Goal: Use online tool/utility: Utilize a website feature to perform a specific function

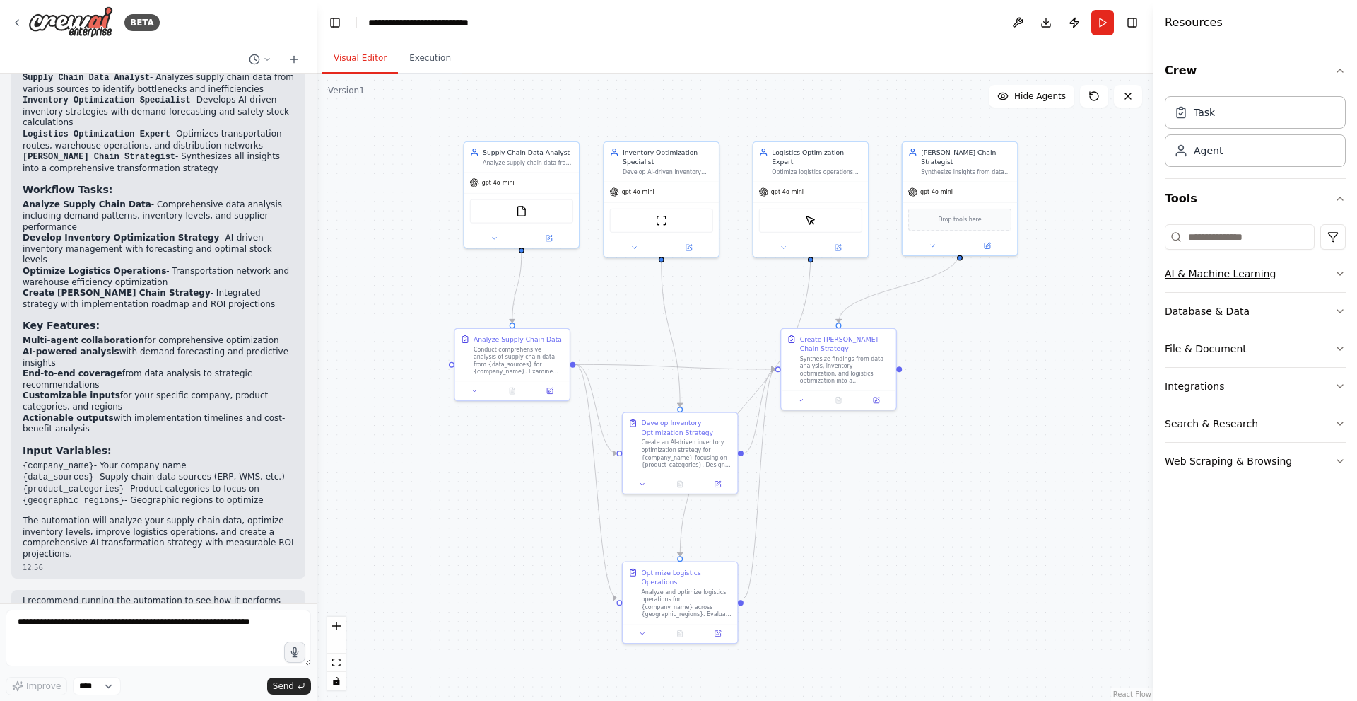
click at [1340, 270] on icon "button" at bounding box center [1340, 273] width 11 height 11
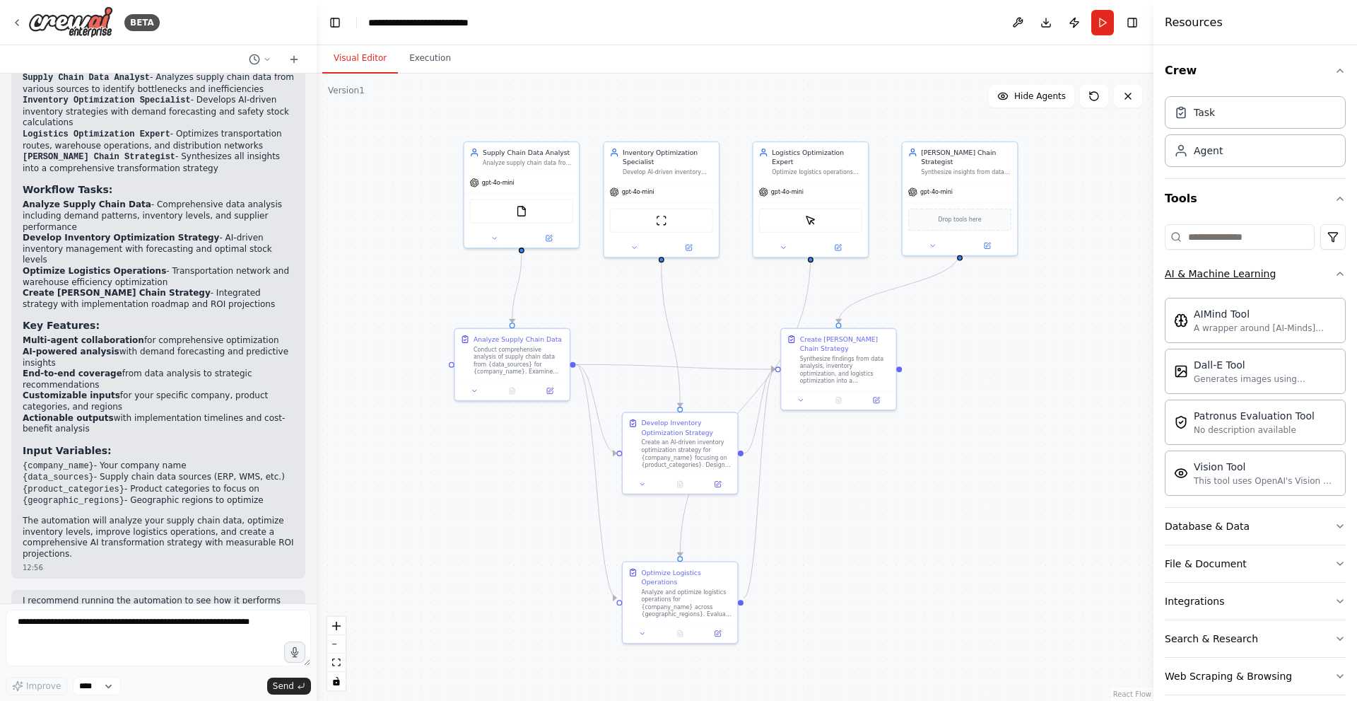
click at [1335, 271] on icon "button" at bounding box center [1340, 273] width 11 height 11
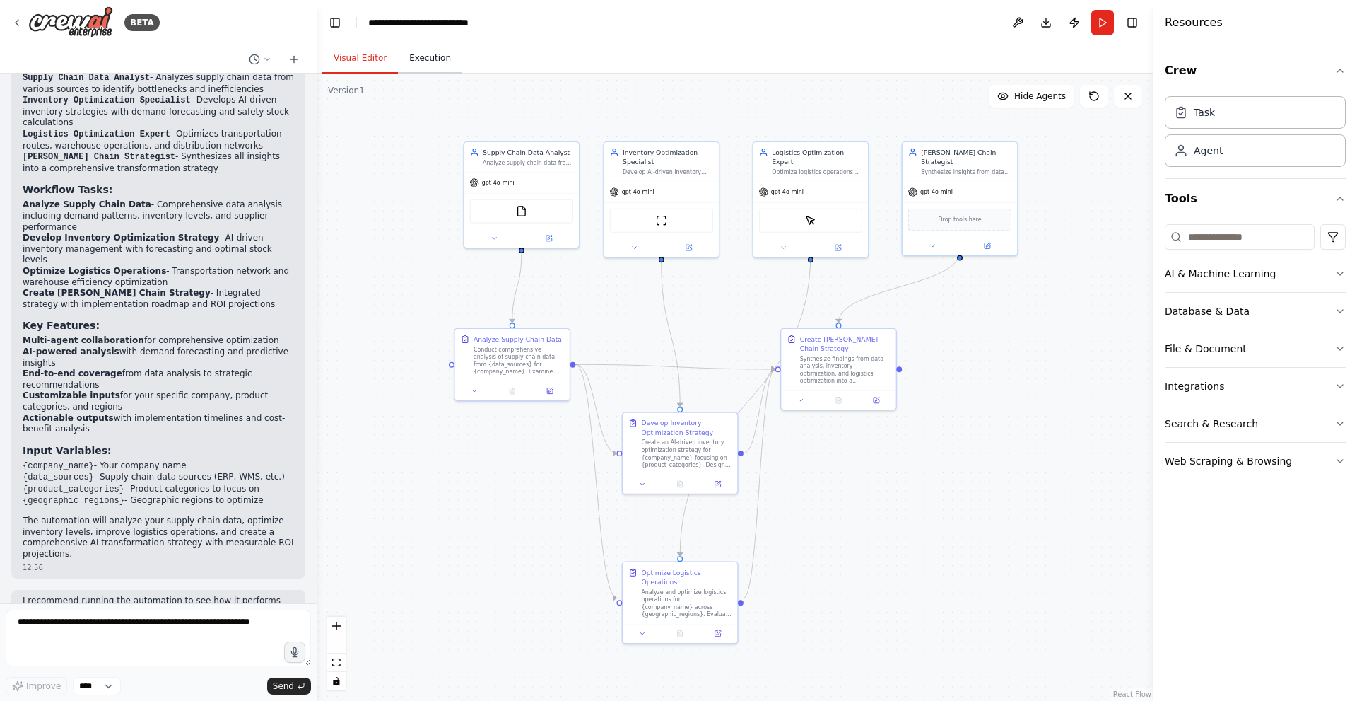
click at [417, 61] on button "Execution" at bounding box center [430, 59] width 64 height 30
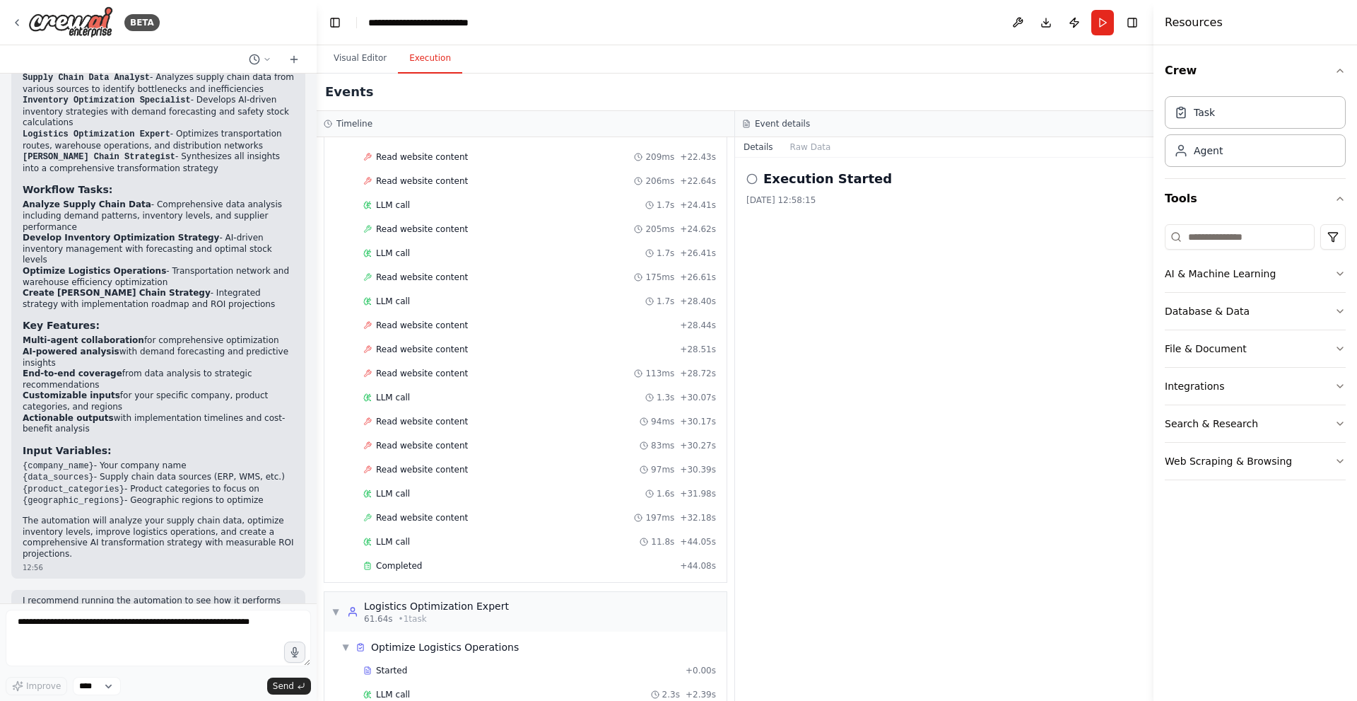
scroll to position [1447, 0]
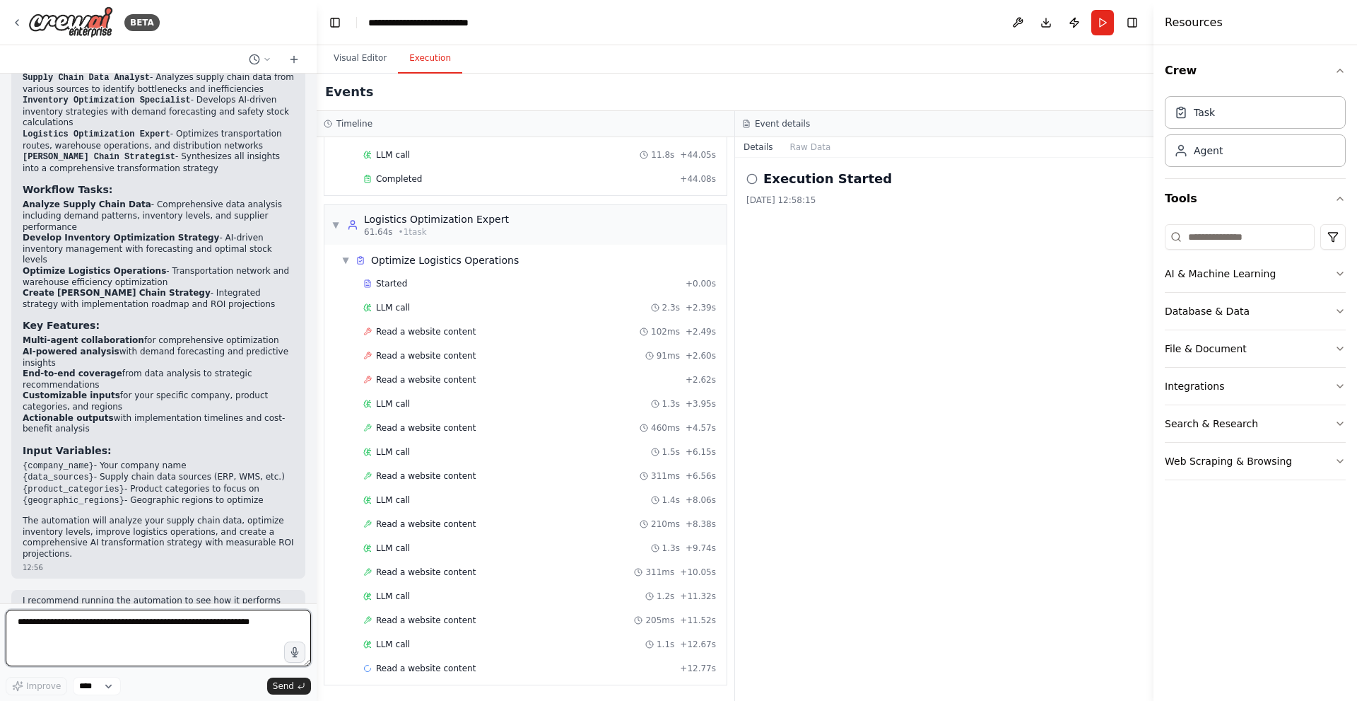
click at [61, 637] on textarea at bounding box center [158, 637] width 305 height 57
type textarea "**********"
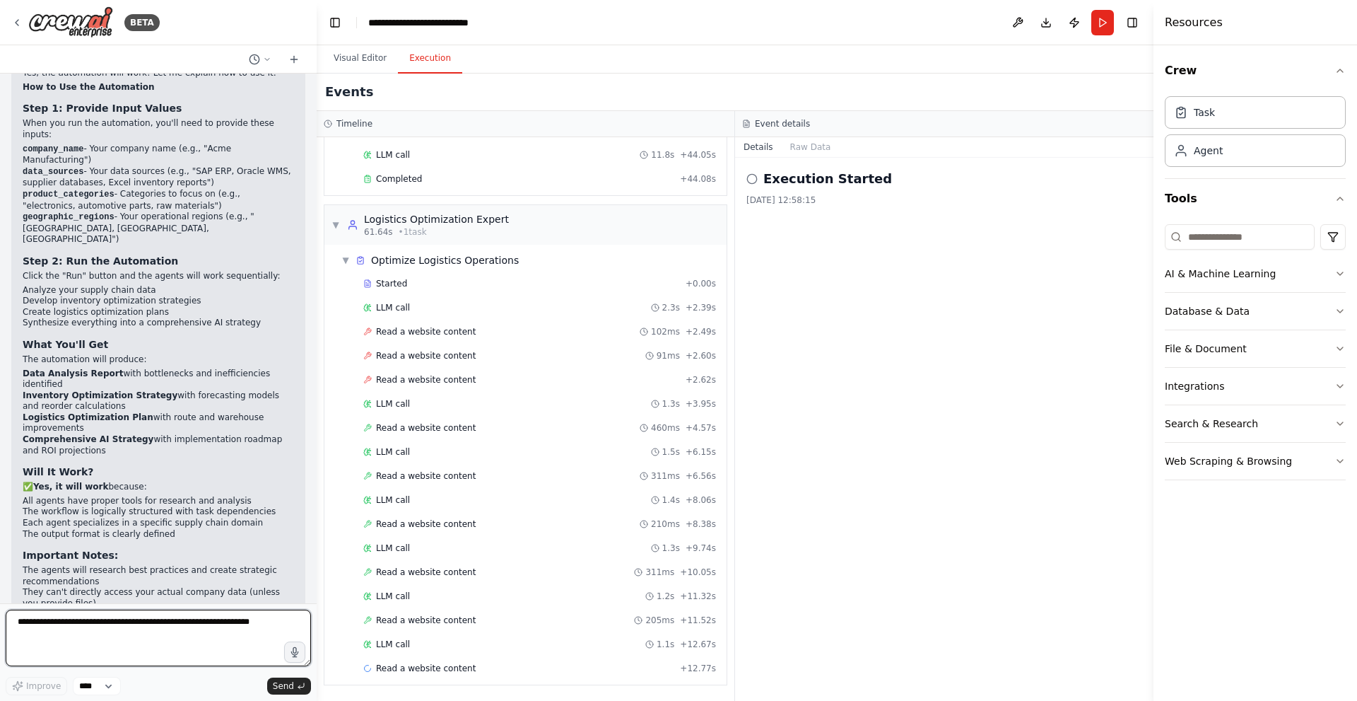
scroll to position [1881, 0]
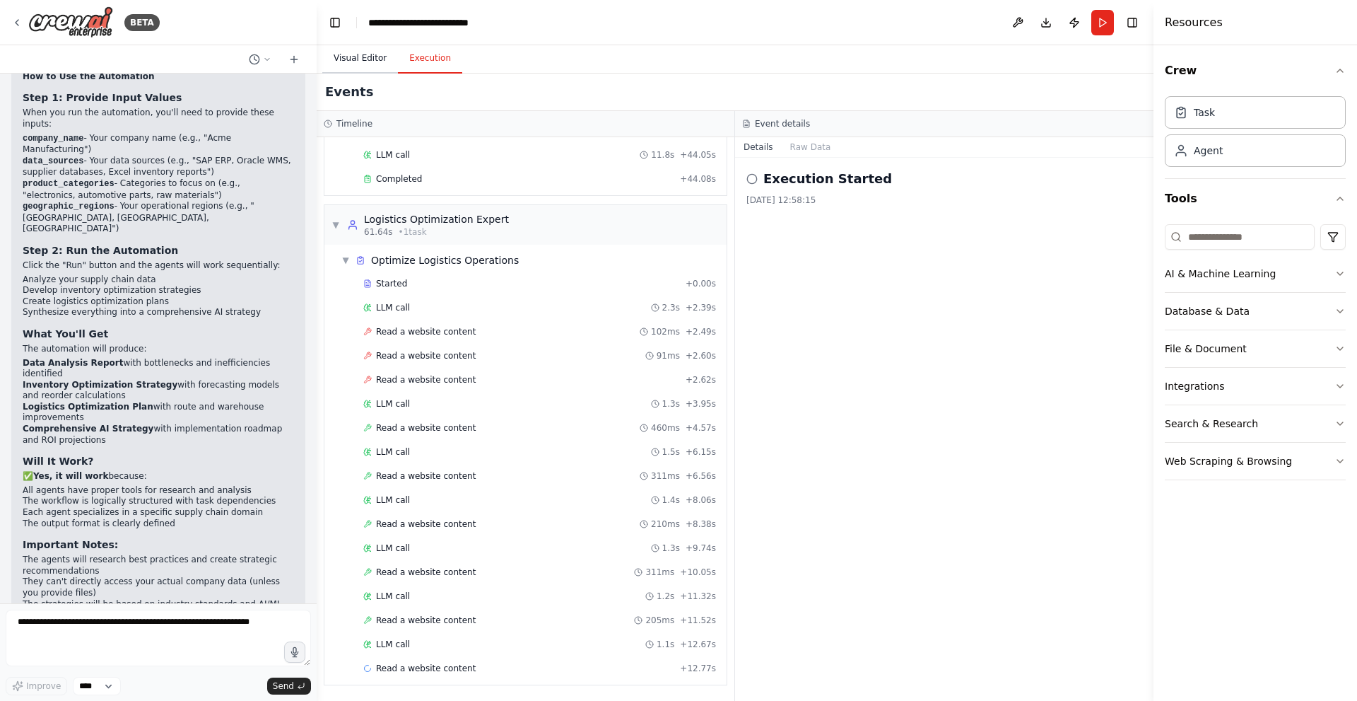
click at [366, 63] on button "Visual Editor" at bounding box center [360, 59] width 76 height 30
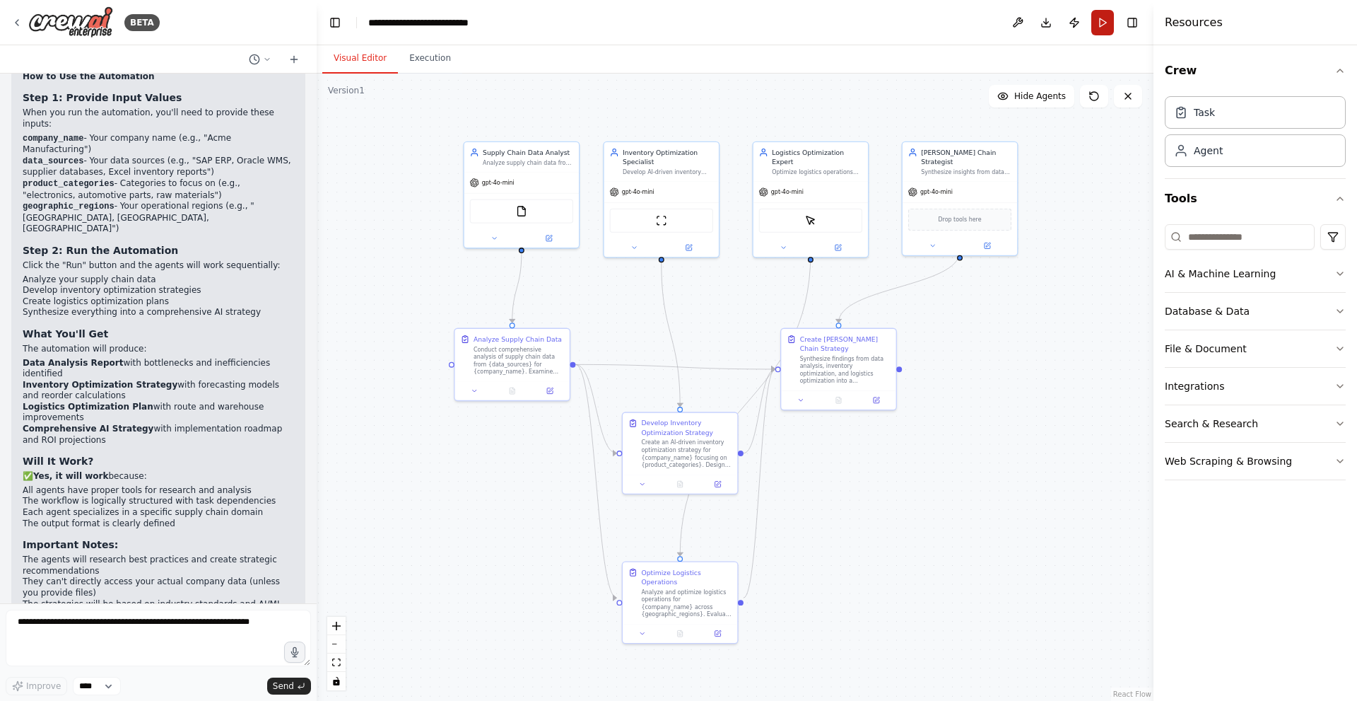
click at [1105, 25] on button "Run" at bounding box center [1103, 22] width 23 height 25
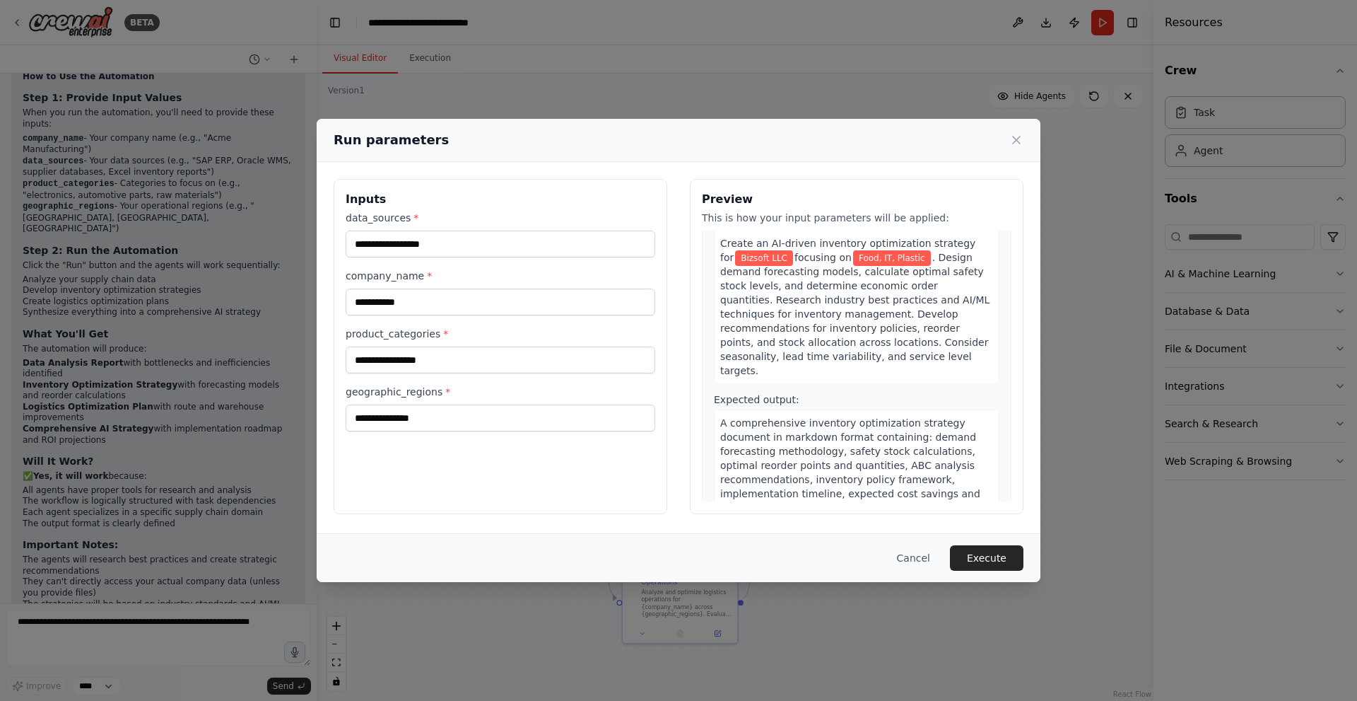
scroll to position [566, 0]
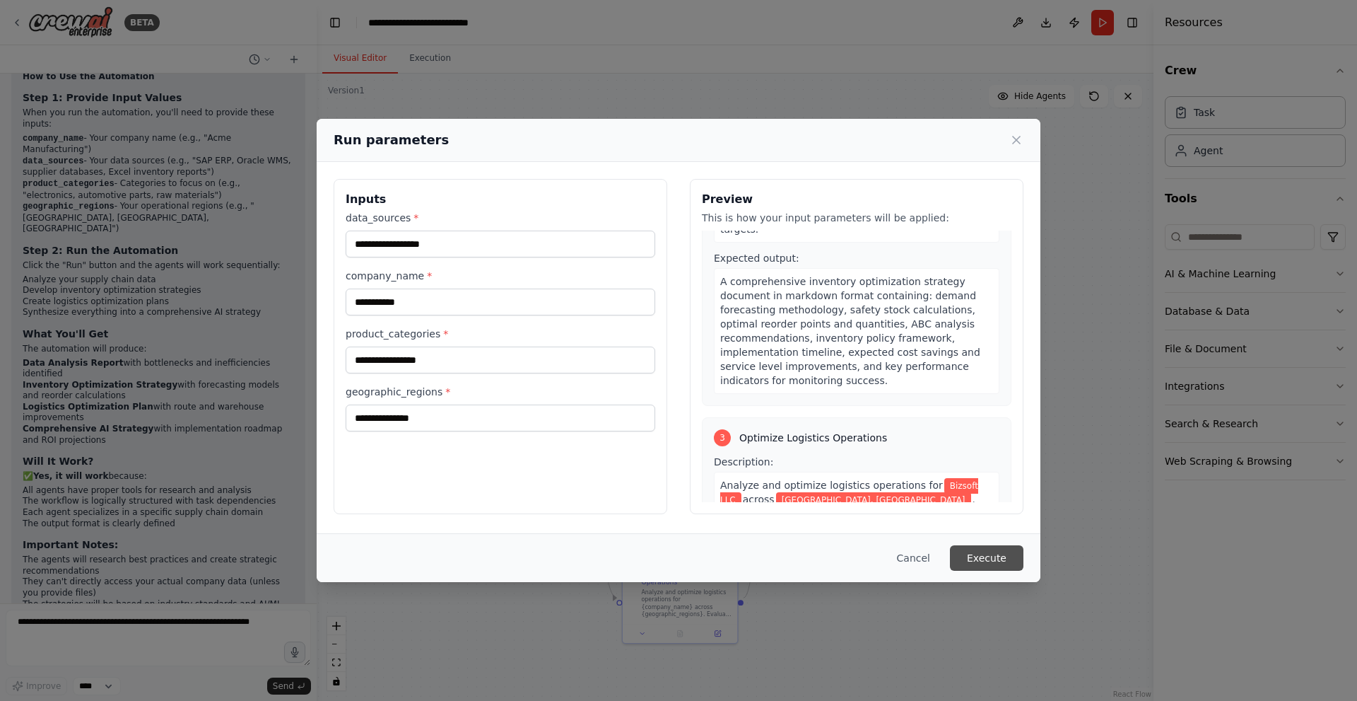
click at [991, 556] on button "Execute" at bounding box center [987, 557] width 74 height 25
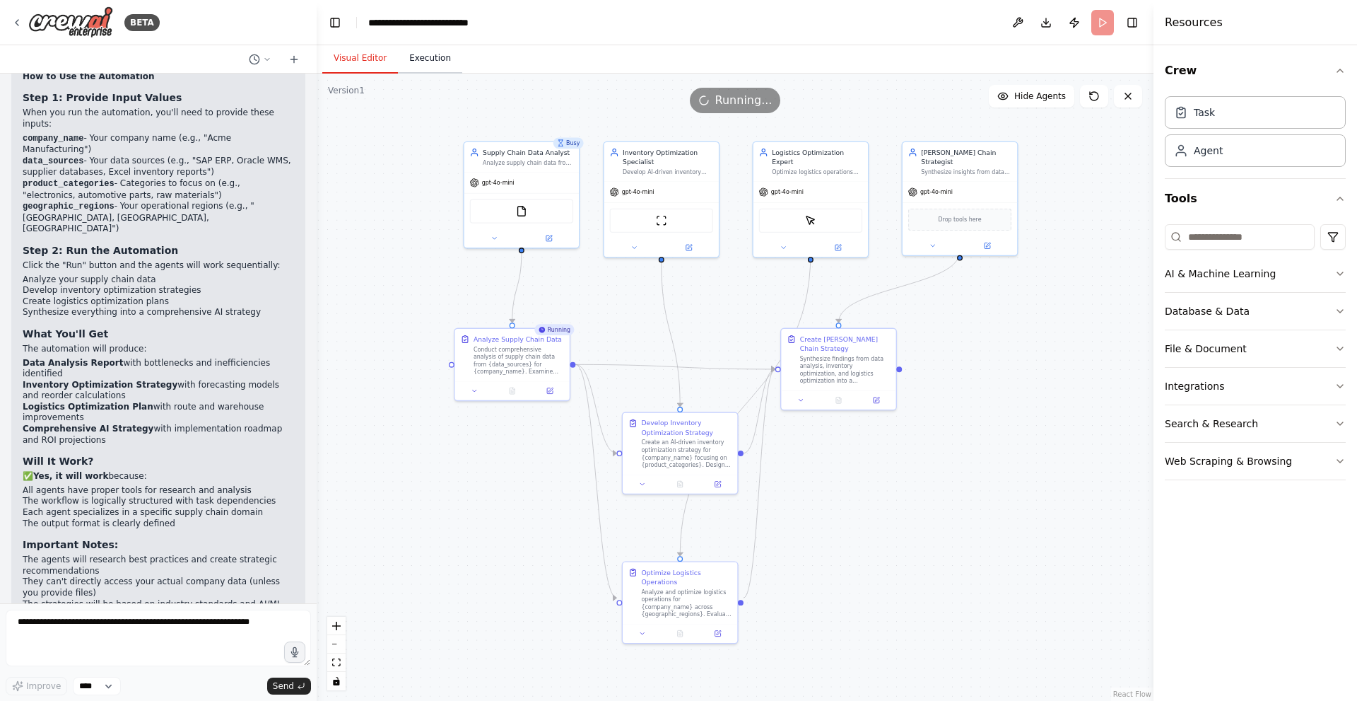
click at [404, 55] on button "Execution" at bounding box center [430, 59] width 64 height 30
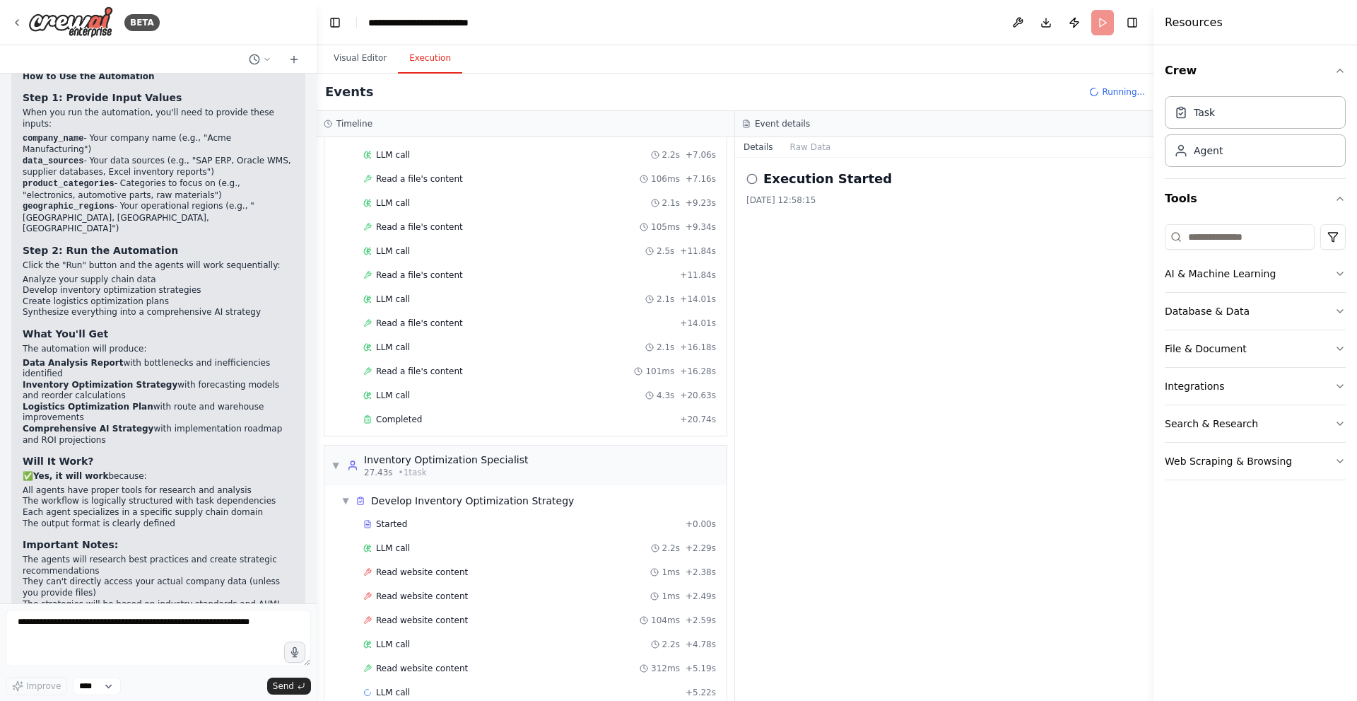
scroll to position [213, 0]
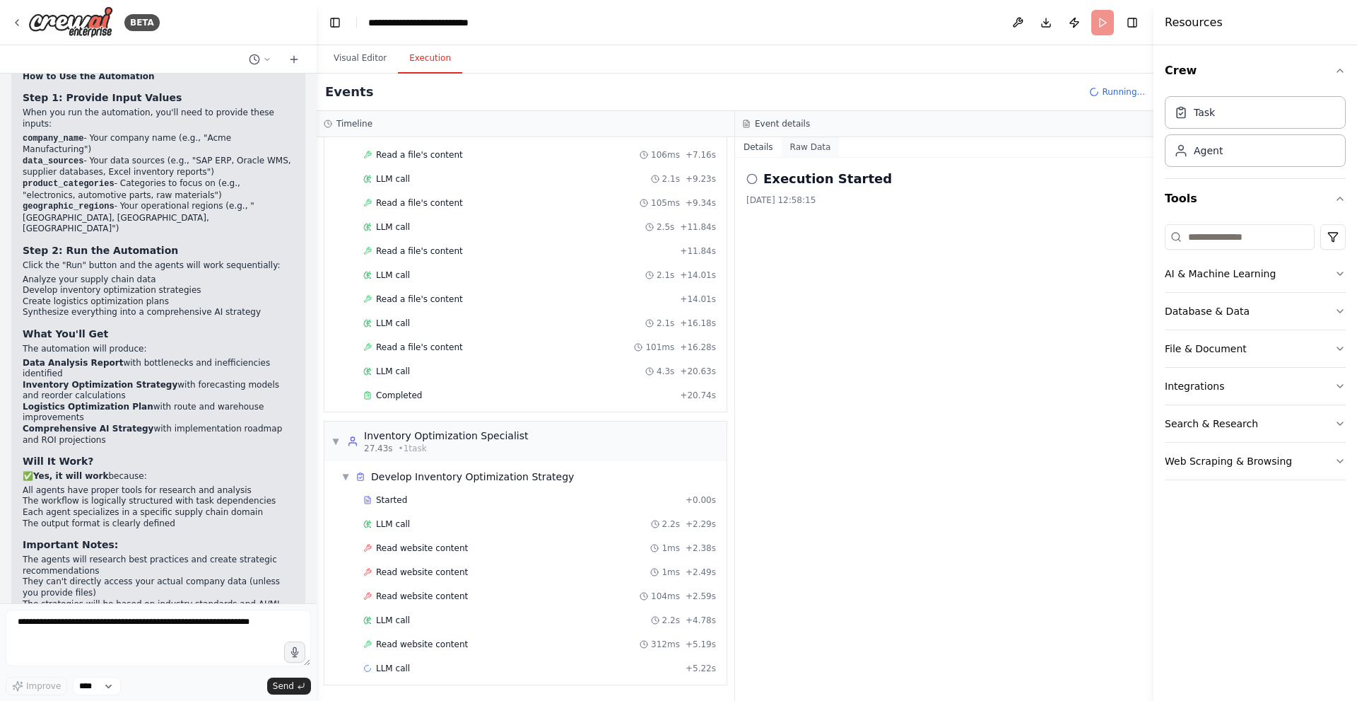
click at [800, 146] on button "Raw Data" at bounding box center [811, 147] width 58 height 20
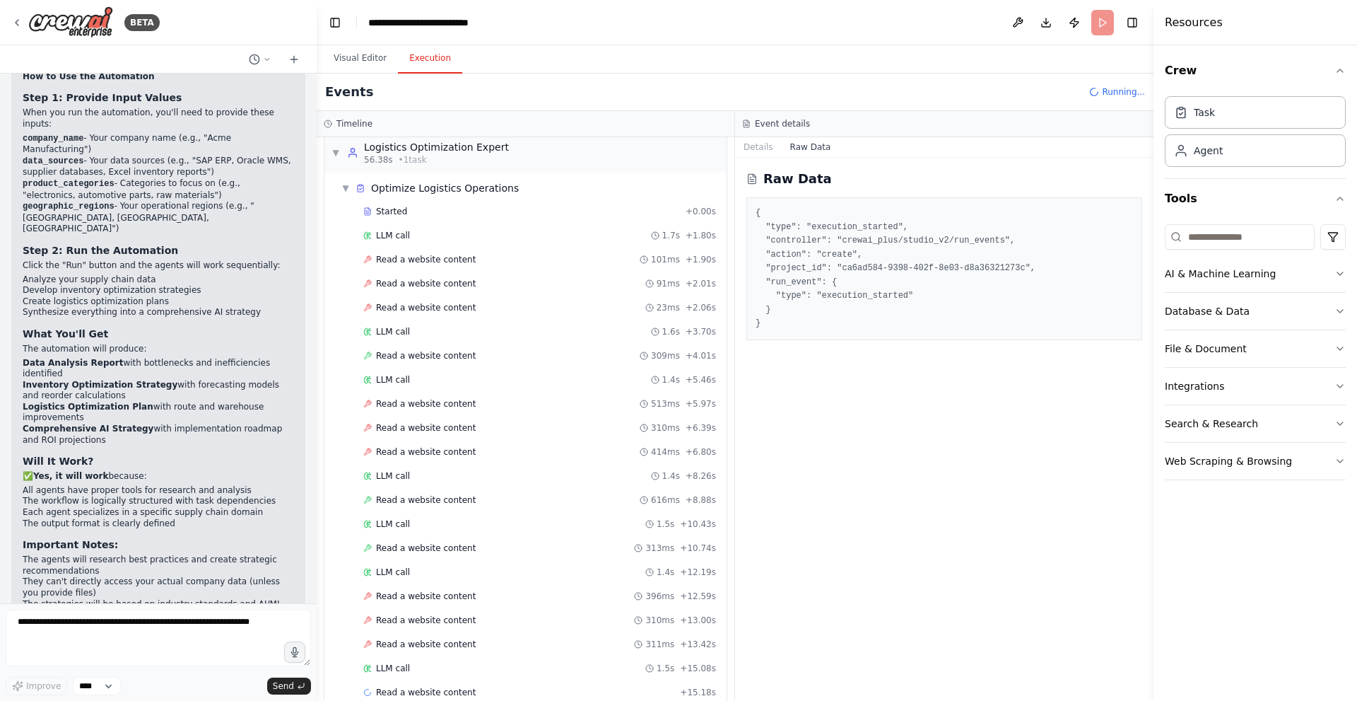
scroll to position [870, 0]
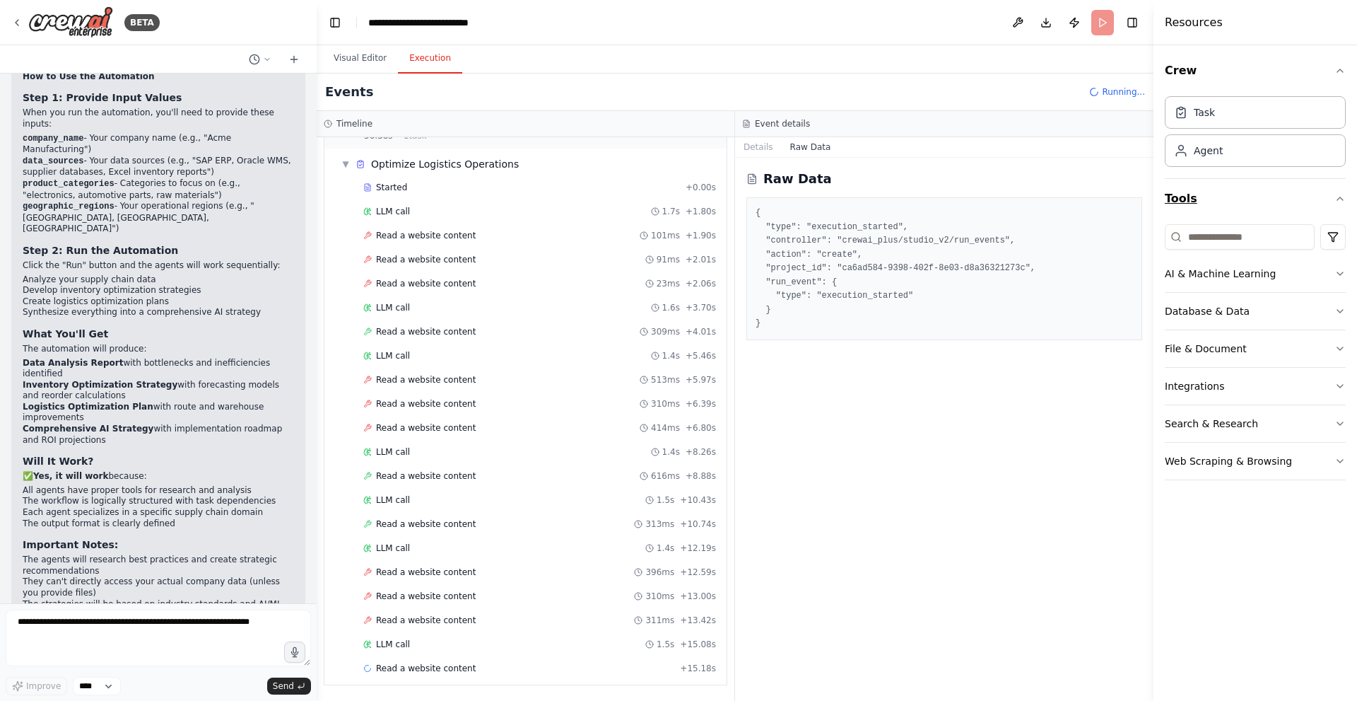
click at [1338, 201] on icon "button" at bounding box center [1340, 198] width 11 height 11
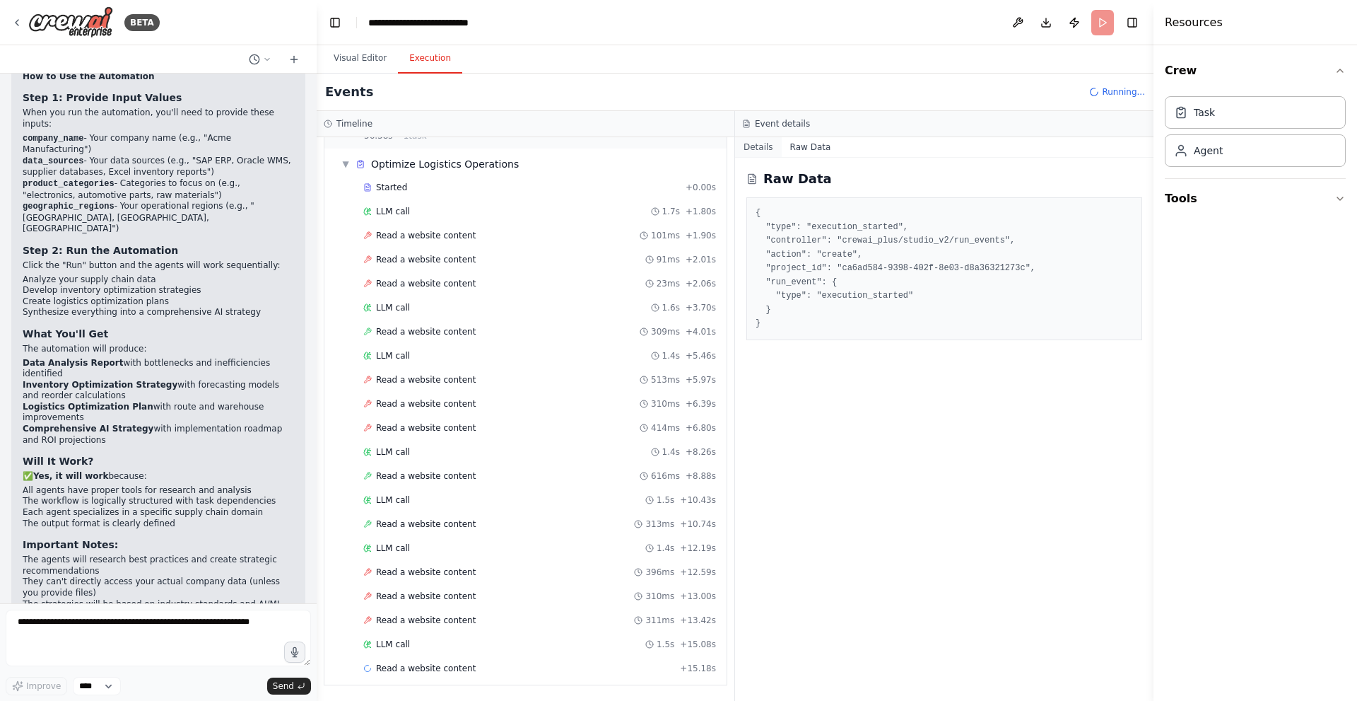
click at [758, 147] on button "Details" at bounding box center [758, 147] width 47 height 20
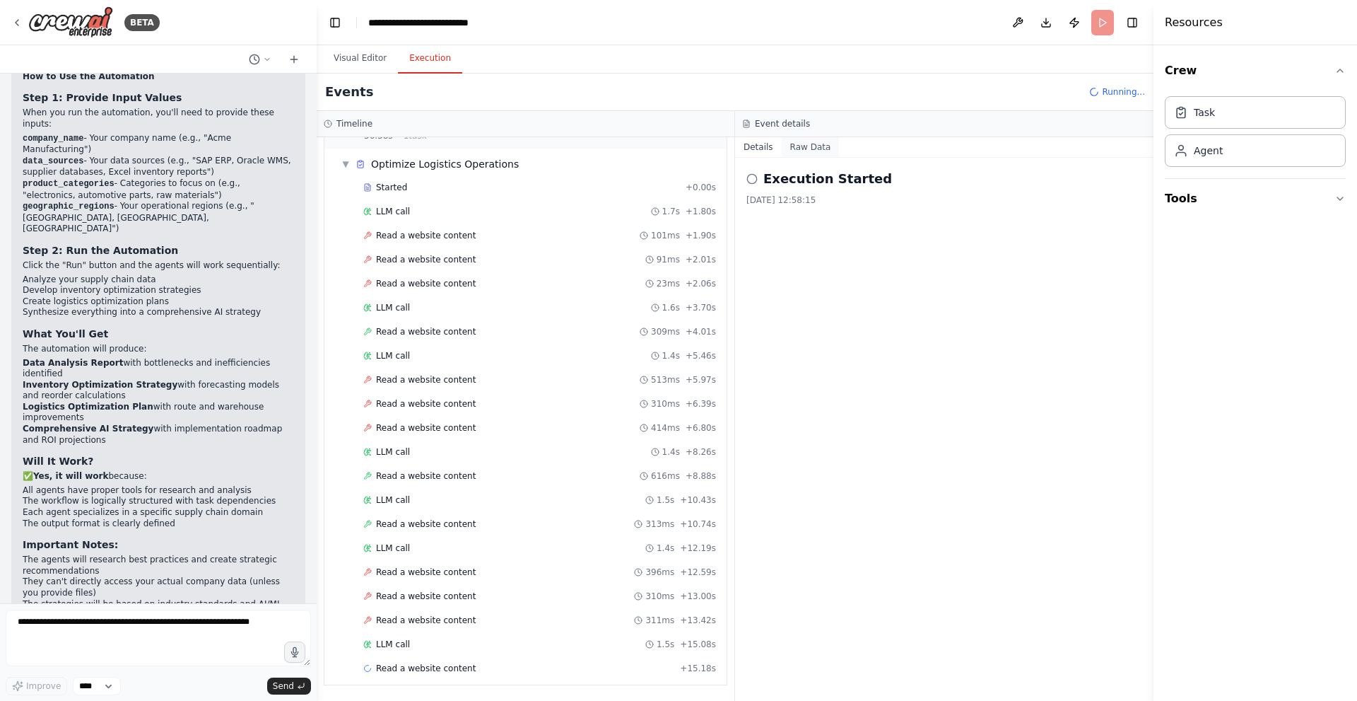
click at [809, 146] on button "Raw Data" at bounding box center [811, 147] width 58 height 20
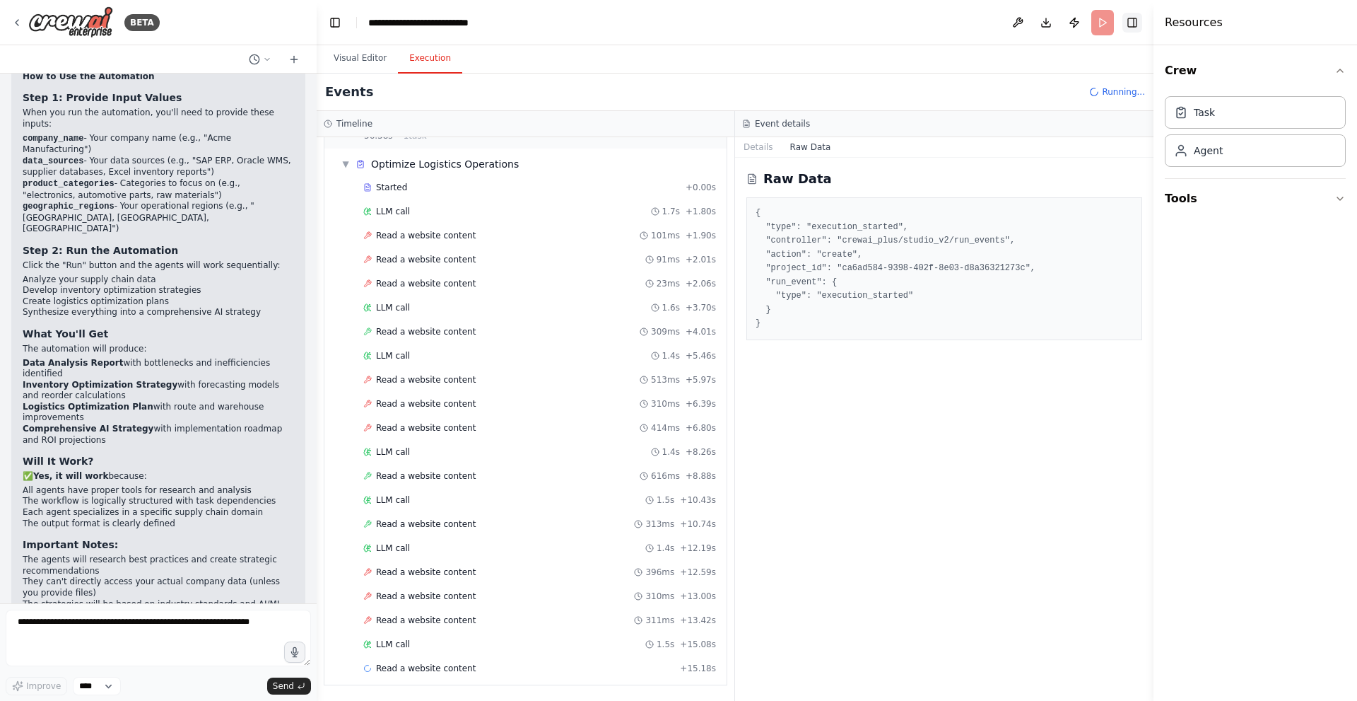
click at [1135, 18] on button "Toggle Right Sidebar" at bounding box center [1133, 23] width 20 height 20
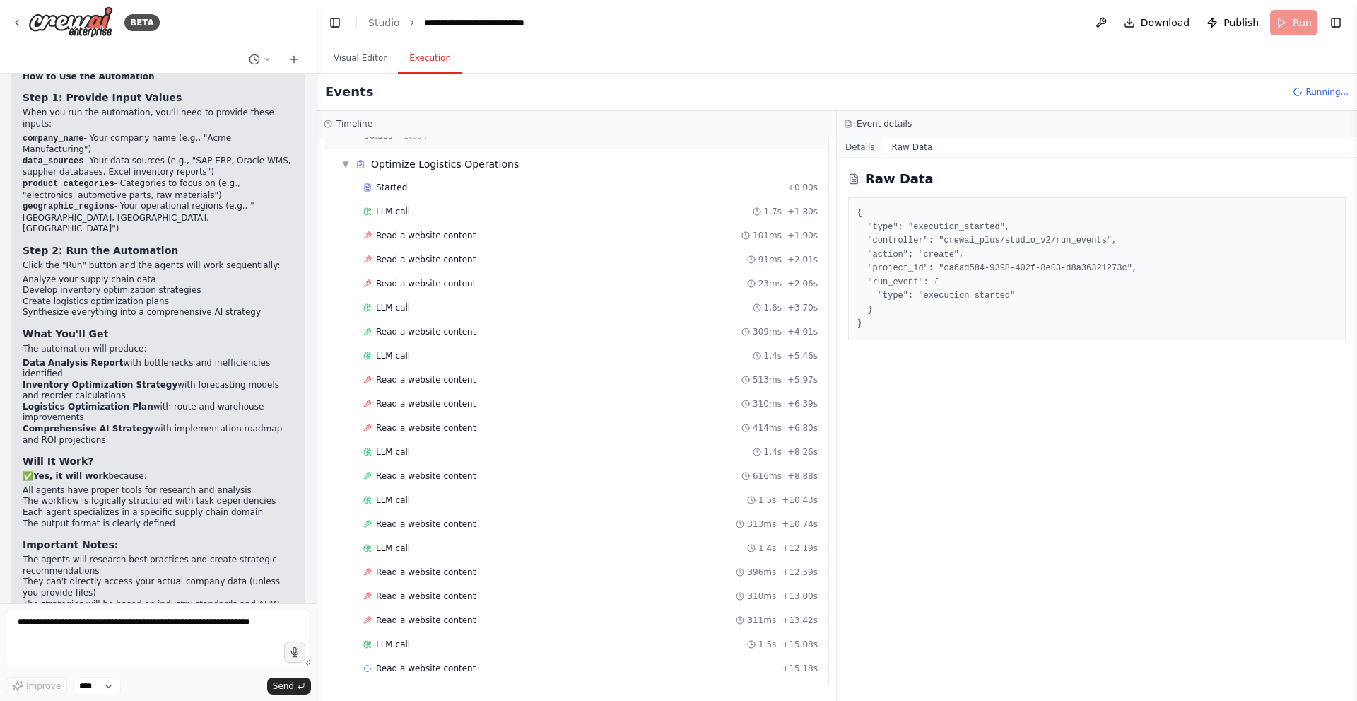
click at [853, 148] on button "Details" at bounding box center [860, 147] width 47 height 20
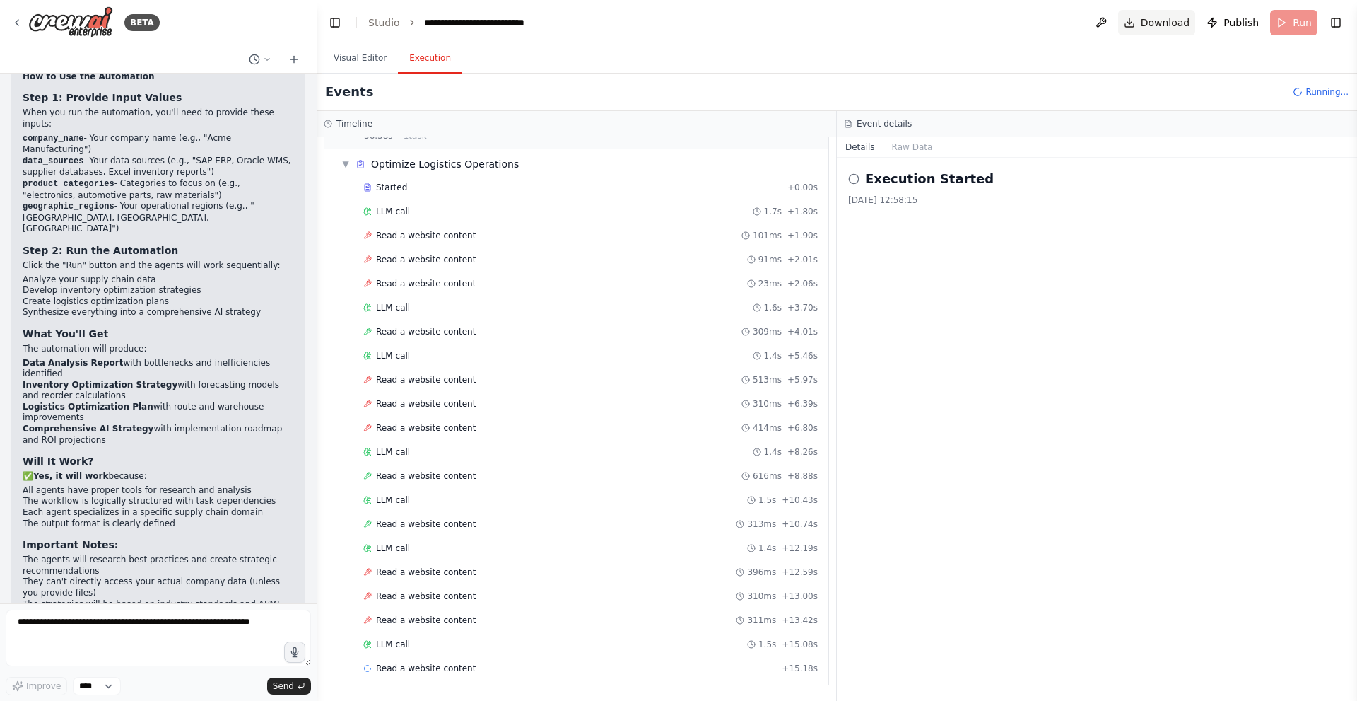
click at [1171, 23] on span "Download" at bounding box center [1165, 23] width 49 height 14
click at [1147, 25] on button "Download" at bounding box center [1157, 22] width 78 height 25
drag, startPoint x: 1147, startPoint y: 25, endPoint x: 1167, endPoint y: 134, distance: 110.1
click at [1167, 134] on div "Event details" at bounding box center [1097, 124] width 520 height 26
click at [1164, 23] on span "Download" at bounding box center [1165, 23] width 49 height 14
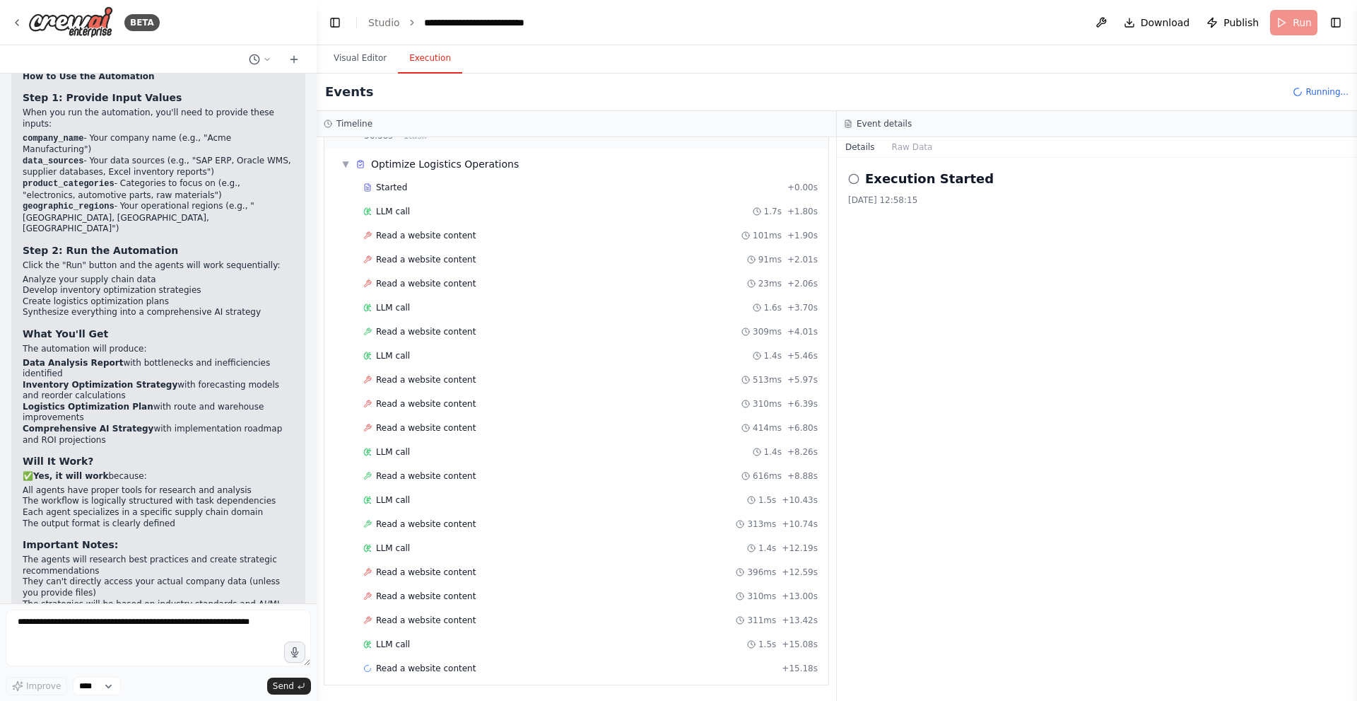
drag, startPoint x: 1295, startPoint y: 12, endPoint x: 1314, endPoint y: 21, distance: 20.9
click at [1296, 11] on header "**********" at bounding box center [837, 22] width 1041 height 45
click at [1317, 93] on span "Running..." at bounding box center [1327, 91] width 43 height 11
click at [1300, 94] on icon at bounding box center [1298, 92] width 13 height 13
click at [414, 136] on div "Timeline" at bounding box center [577, 124] width 520 height 26
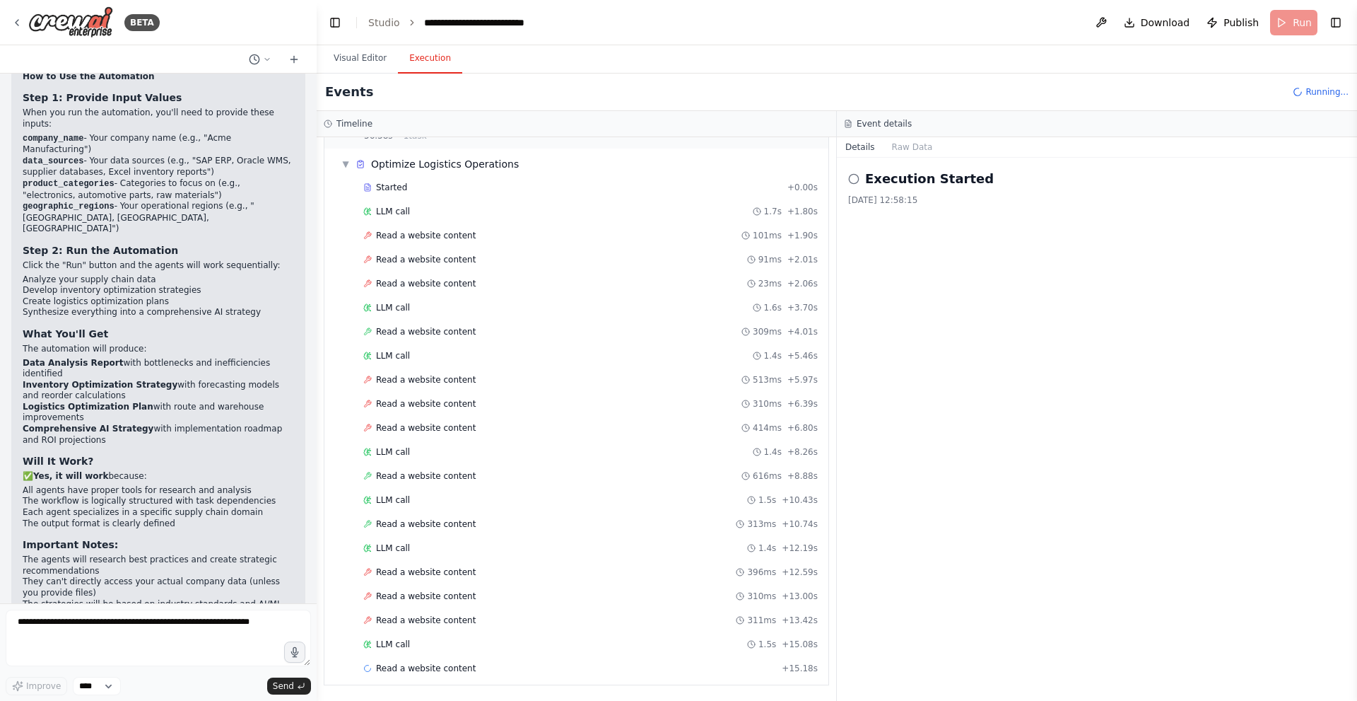
click at [736, 657] on div "Started + 0.00s LLM call 1.7s + 1.80s Read a website content 101ms + 1.90s Read…" at bounding box center [582, 429] width 493 height 505
click at [729, 603] on div "Read a website content 310ms + 13.00s" at bounding box center [590, 595] width 464 height 21
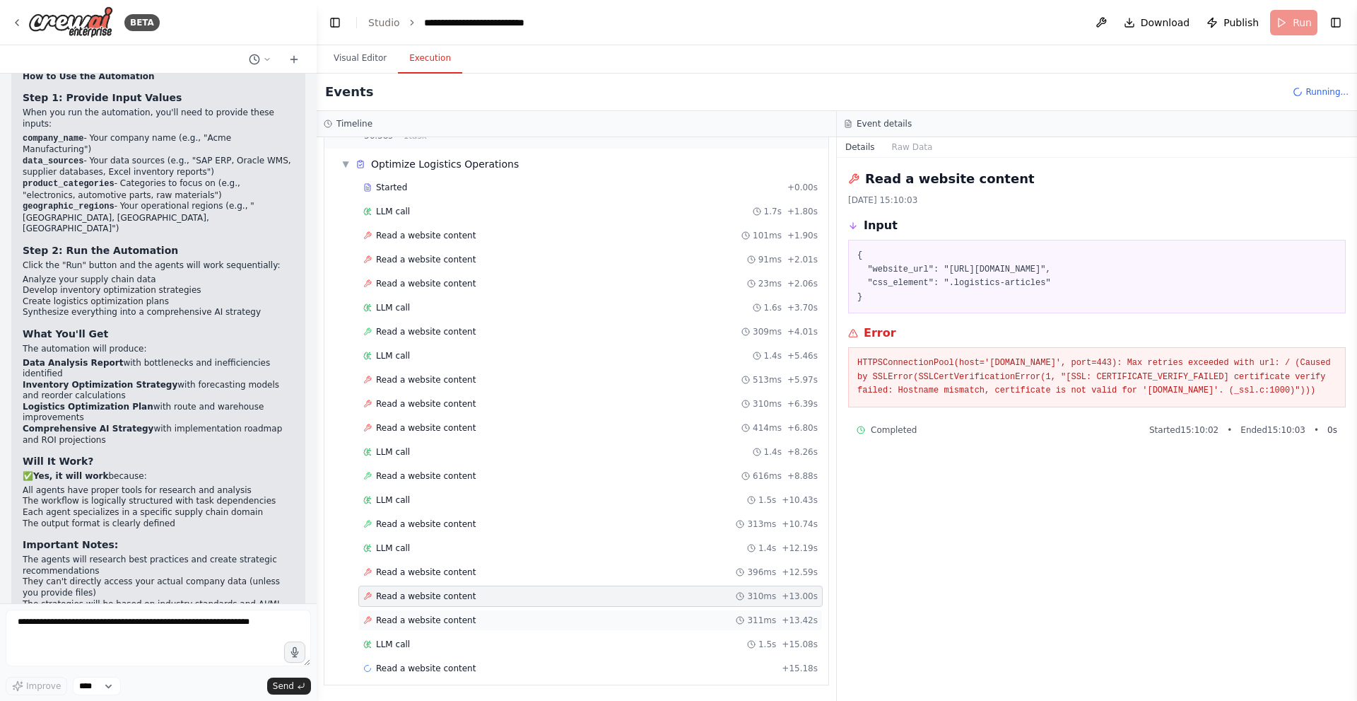
click at [714, 613] on div "Read a website content 311ms + 13.42s" at bounding box center [590, 619] width 464 height 21
click at [711, 592] on div "Read a website content 310ms + 13.00s" at bounding box center [590, 595] width 455 height 11
click at [699, 537] on div "Started + 0.00s LLM call 1.7s + 1.80s Read a website content 101ms + 1.90s Read…" at bounding box center [582, 429] width 493 height 505
click at [430, 672] on span "Read a website content" at bounding box center [426, 667] width 100 height 11
